Goal: Check status: Check status

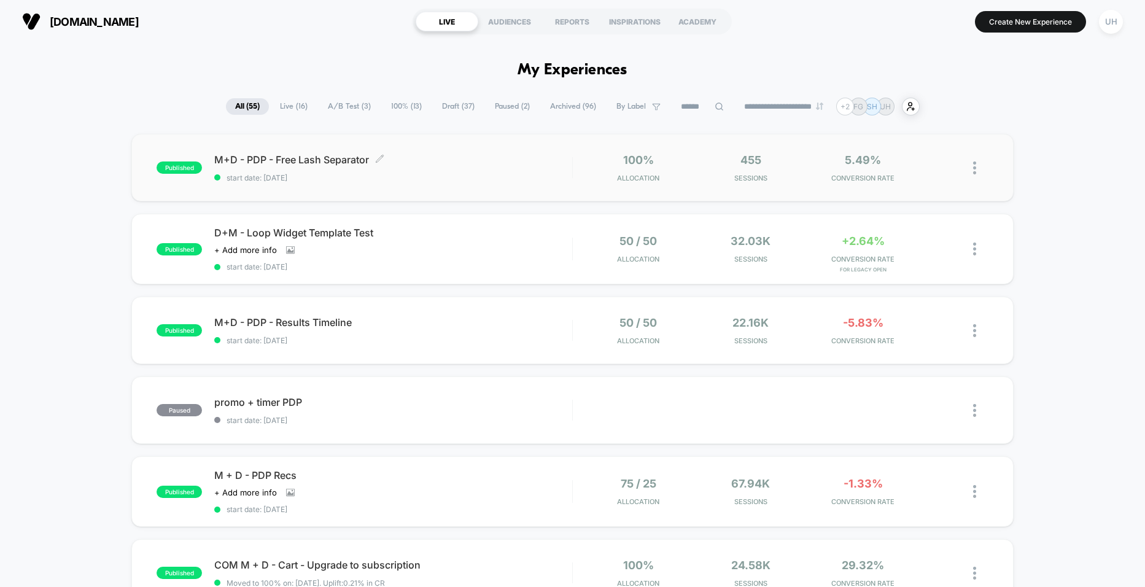
click at [511, 157] on span "M+D - PDP - Free Lash Separator Click to edit experience details" at bounding box center [392, 159] width 357 height 12
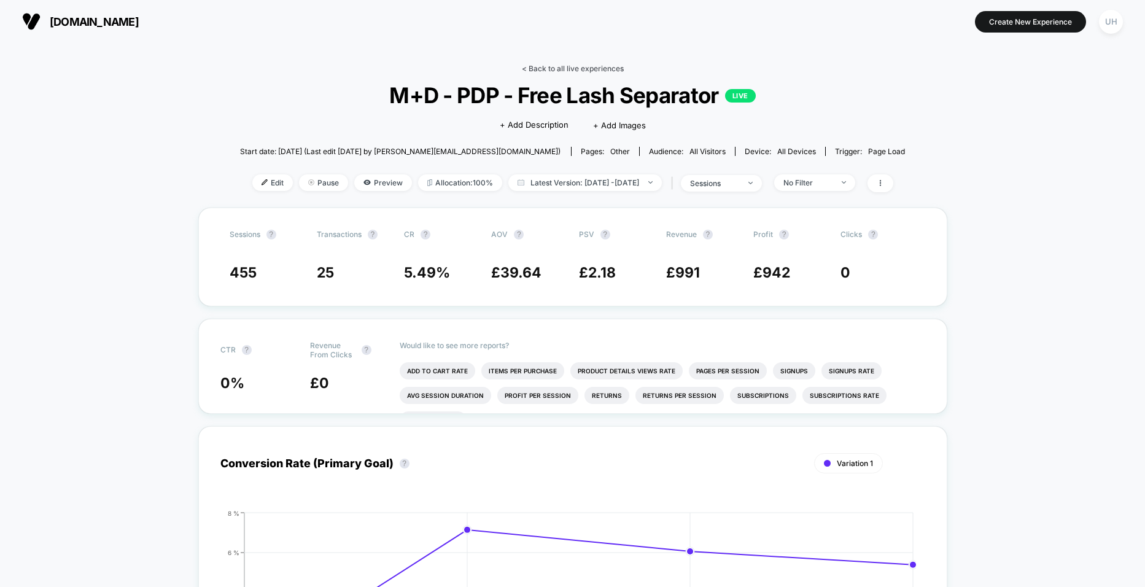
click at [556, 64] on link "< Back to all live experiences" at bounding box center [573, 68] width 102 height 9
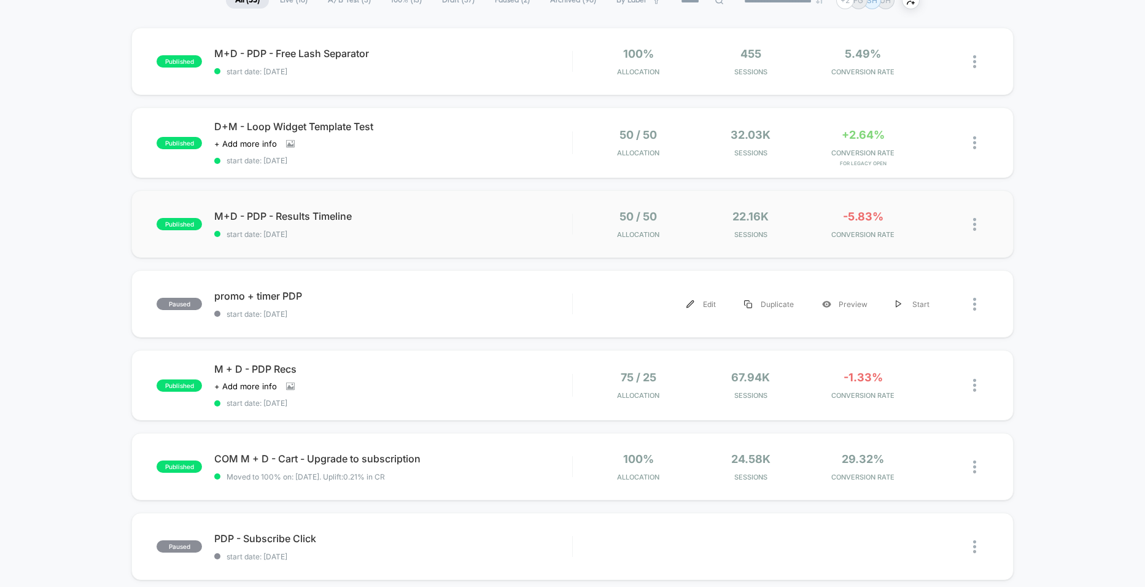
scroll to position [107, 0]
click at [460, 221] on div "M+D - PDP - Results Timeline Click to edit experience details Click to edit exp…" at bounding box center [392, 223] width 357 height 29
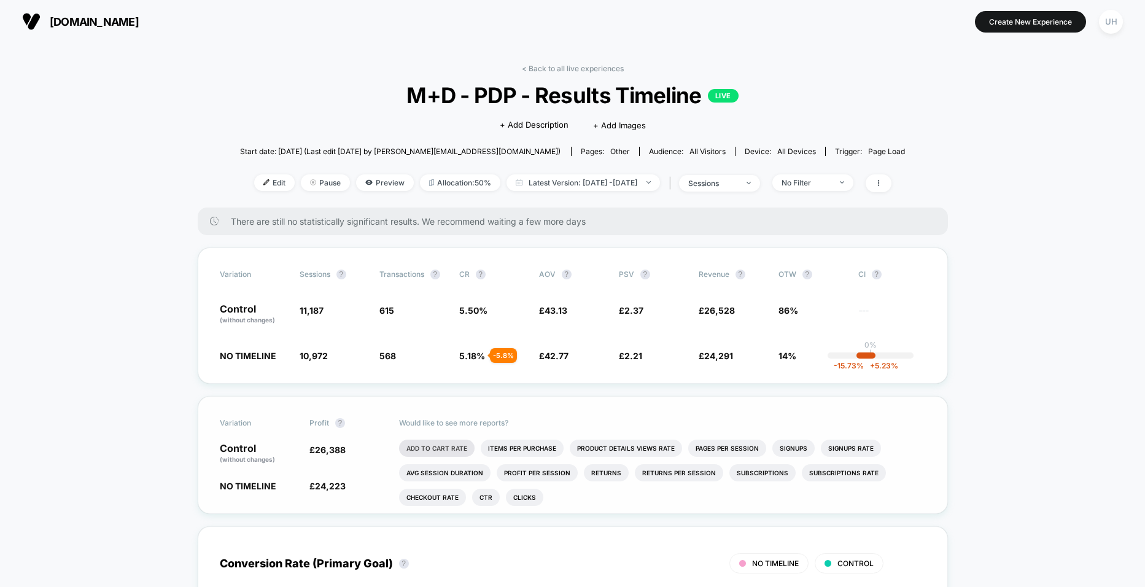
click at [441, 443] on li "Add To Cart Rate" at bounding box center [436, 447] width 75 height 17
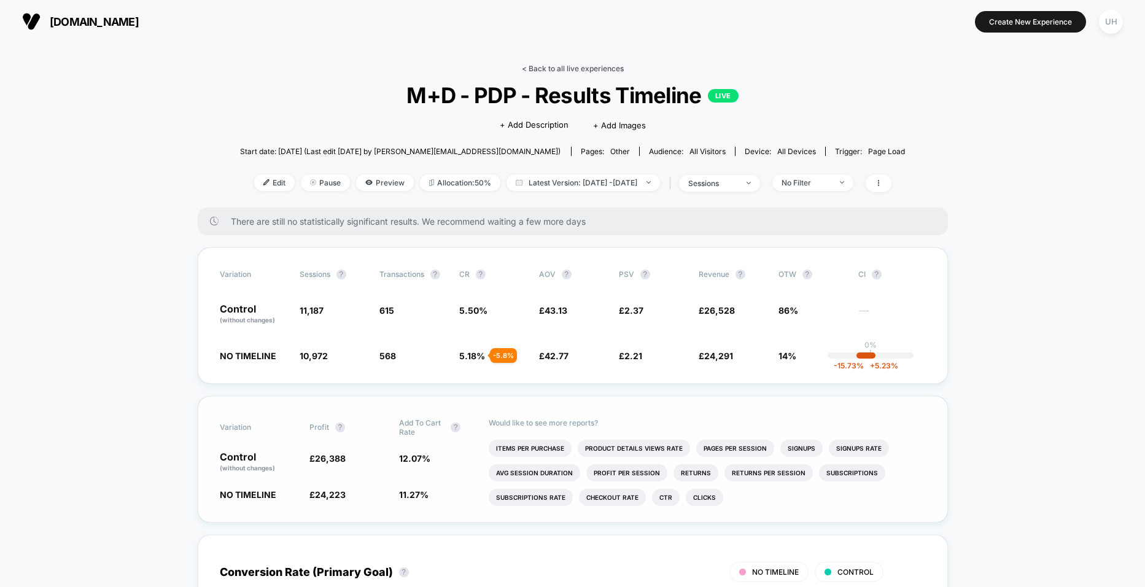
click at [546, 65] on link "< Back to all live experiences" at bounding box center [573, 68] width 102 height 9
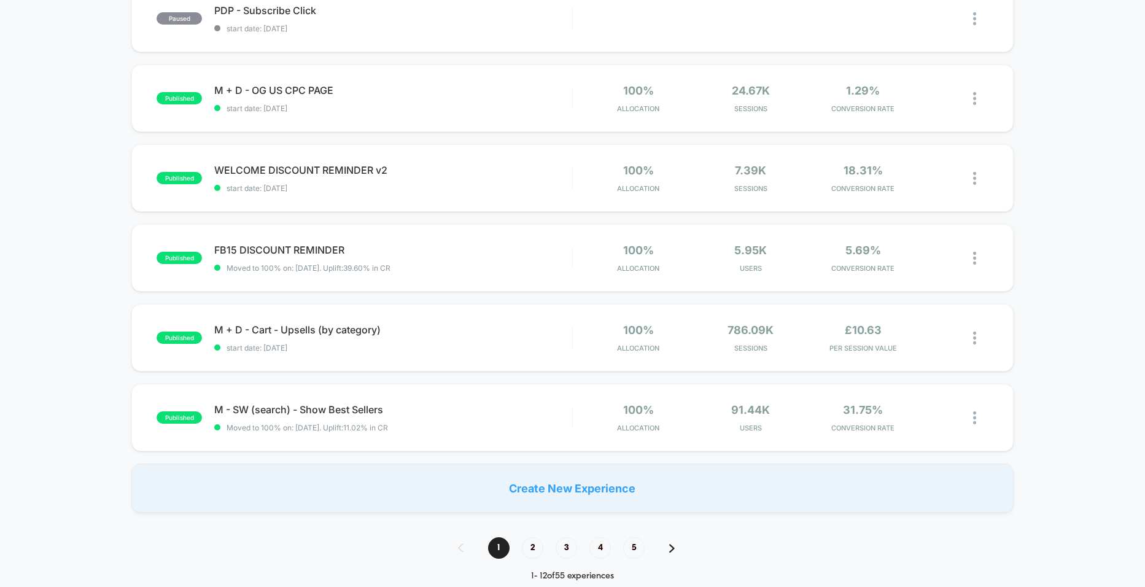
scroll to position [673, 0]
